Goal: Check status: Check status

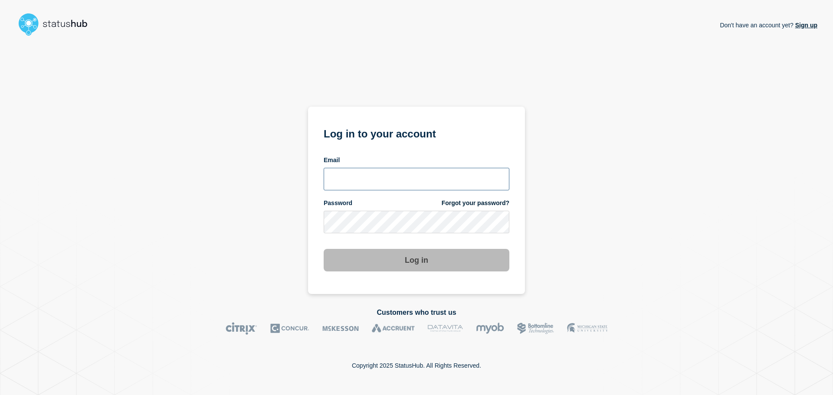
type input "[PERSON_NAME][EMAIL_ADDRESS][DOMAIN_NAME]"
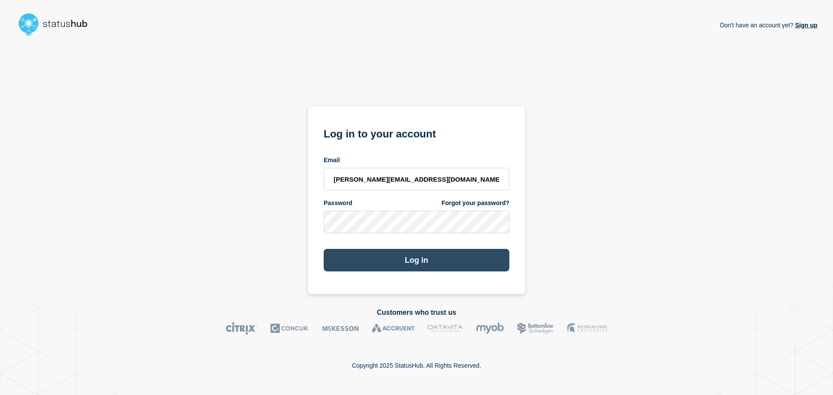
click at [413, 262] on button "Log in" at bounding box center [417, 260] width 186 height 23
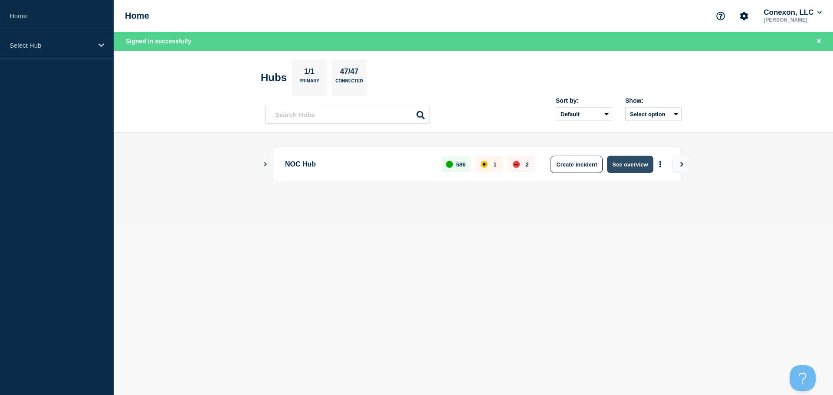
click at [636, 166] on button "See overview" at bounding box center [630, 164] width 46 height 17
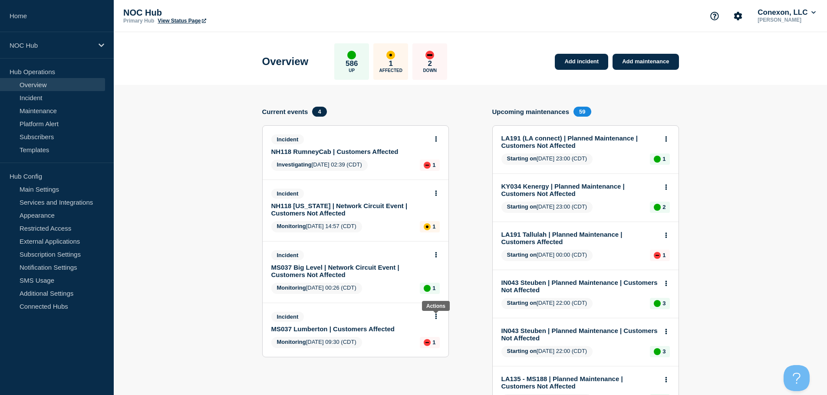
click at [436, 319] on icon at bounding box center [436, 317] width 2 height 6
drag, startPoint x: 436, startPoint y: 319, endPoint x: 401, endPoint y: 317, distance: 35.2
click at [396, 312] on div "Incident" at bounding box center [351, 317] width 161 height 10
click at [440, 317] on div "Incident MS037 Lumberton | Customers Affected Monitoring 2025-09-01 09:30 (CDT)…" at bounding box center [356, 330] width 186 height 54
click at [437, 319] on button at bounding box center [435, 316] width 7 height 7
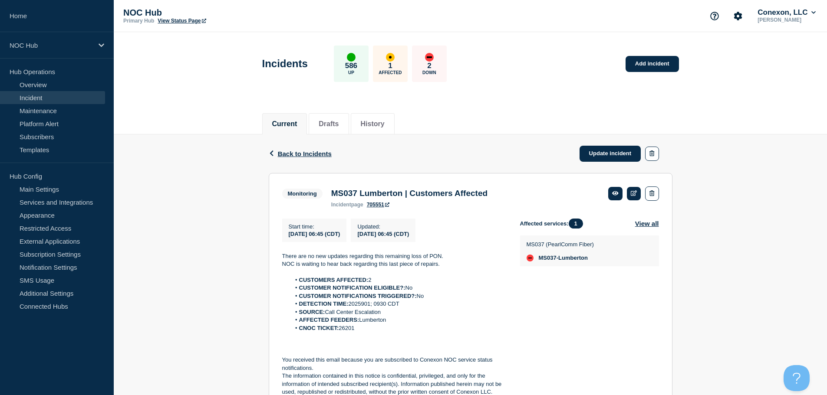
drag, startPoint x: 374, startPoint y: 333, endPoint x: 341, endPoint y: 333, distance: 32.6
click at [341, 333] on li "CNOC TICKET: 26201" at bounding box center [398, 329] width 216 height 8
copy li "26201"
